Goal: Communication & Community: Ask a question

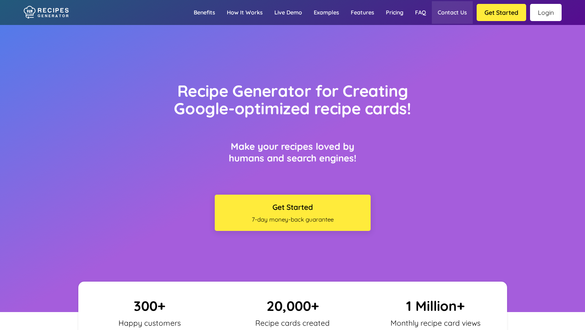
click at [460, 14] on link "Contact us" at bounding box center [452, 12] width 41 height 23
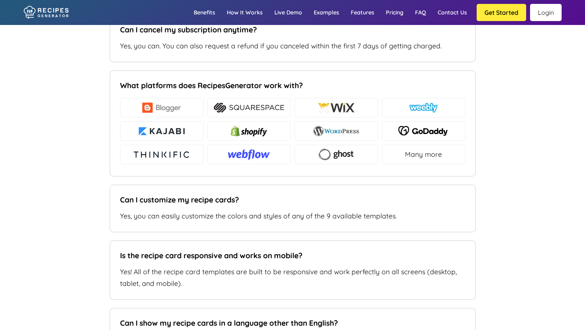
type input "[PERSON_NAME][EMAIL_ADDRESS][DOMAIN_NAME]"
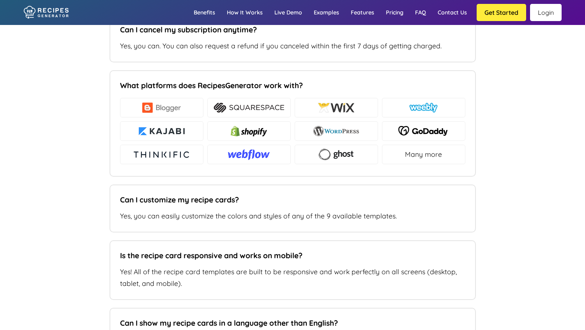
paste input "[URL][DOMAIN_NAME]"
type input "[URL][DOMAIN_NAME]"
type textarea "I need to change the email address associated with our account, but don't see a…"
